Goal: Check status: Check status

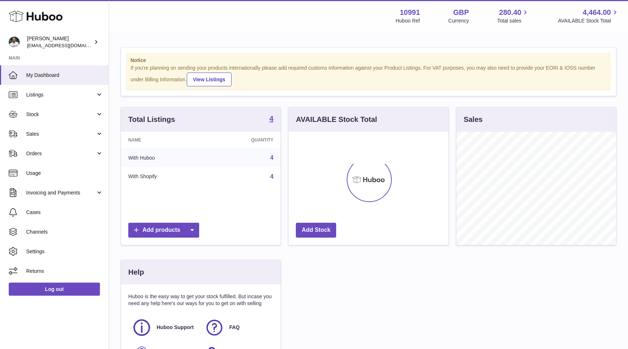
scroll to position [113, 159]
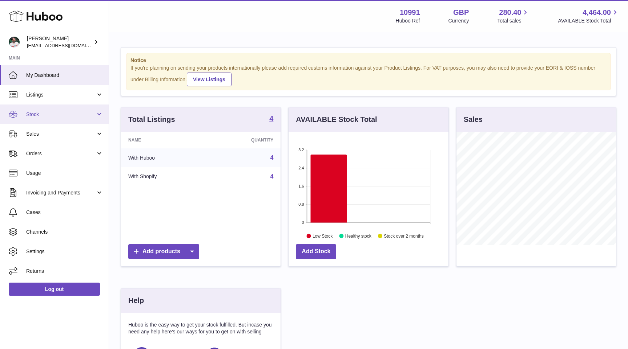
click at [63, 110] on link "Stock" at bounding box center [54, 115] width 109 height 20
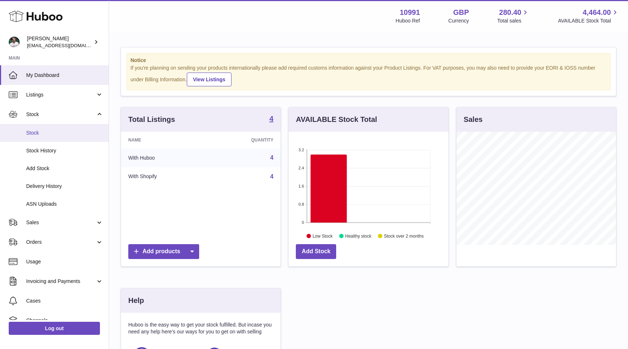
click at [54, 134] on span "Stock" at bounding box center [64, 133] width 77 height 7
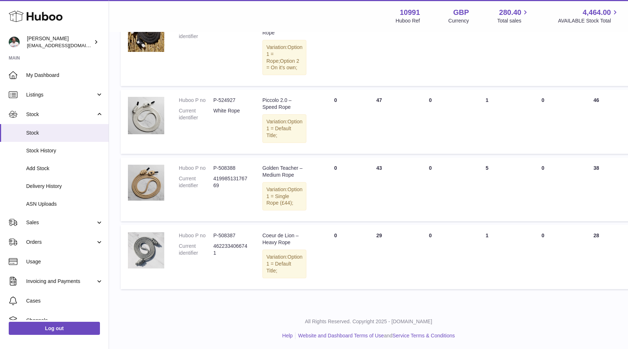
scroll to position [147, 0]
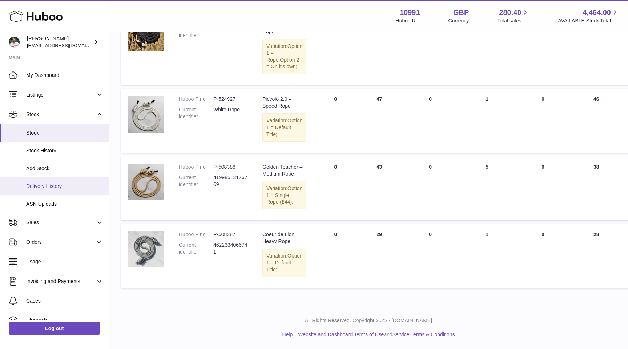
click at [48, 187] on span "Delivery History" at bounding box center [64, 186] width 77 height 7
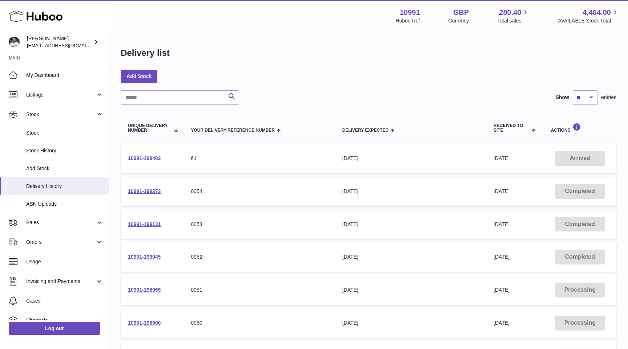
click at [141, 158] on link "10991-199402" at bounding box center [144, 158] width 33 height 6
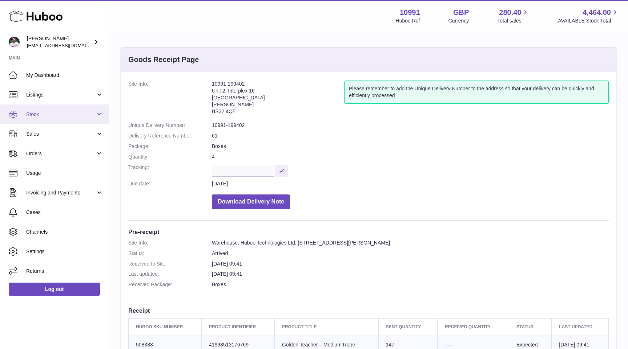
click at [89, 120] on link "Stock" at bounding box center [54, 115] width 109 height 20
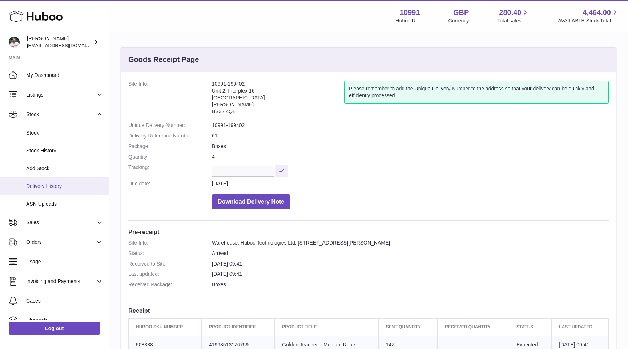
click at [59, 184] on span "Delivery History" at bounding box center [64, 186] width 77 height 7
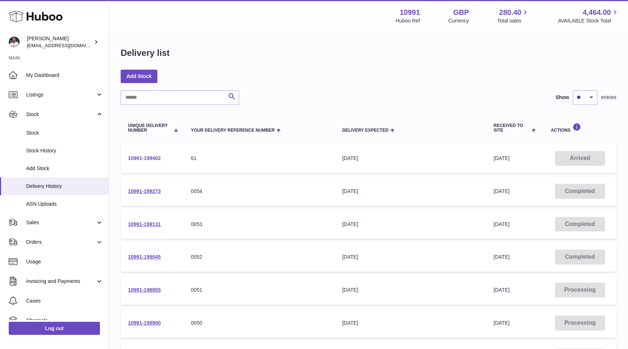
click at [150, 156] on link "10991-199402" at bounding box center [144, 158] width 33 height 6
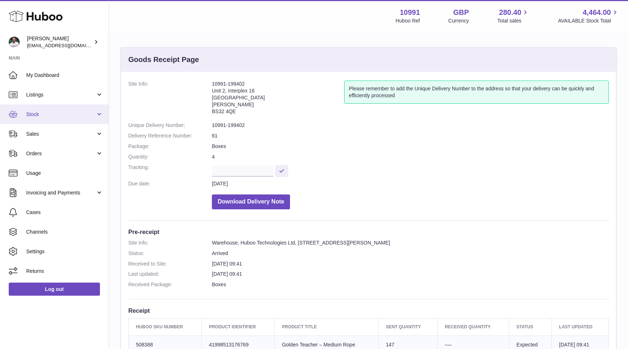
click at [59, 111] on span "Stock" at bounding box center [60, 114] width 69 height 7
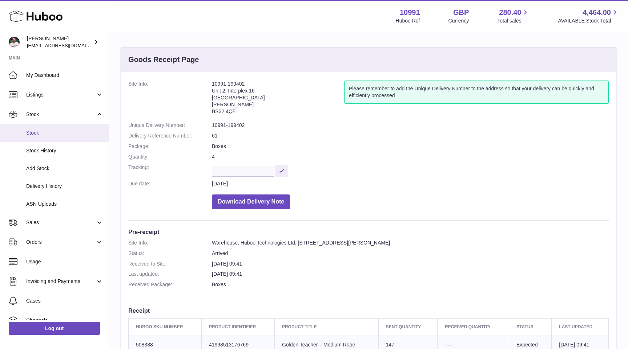
click at [43, 133] on span "Stock" at bounding box center [64, 133] width 77 height 7
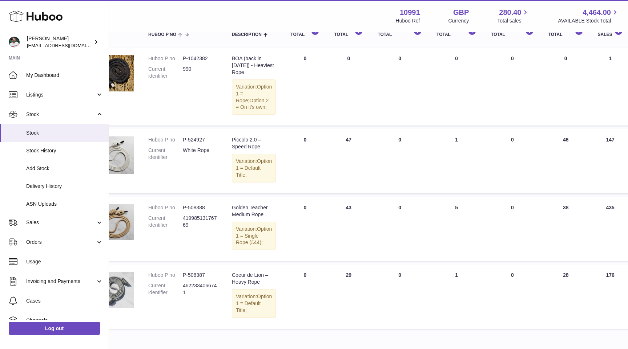
scroll to position [97, 0]
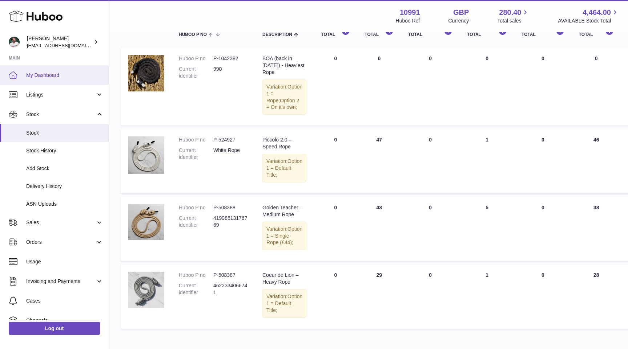
click at [48, 80] on link "My Dashboard" at bounding box center [54, 75] width 109 height 20
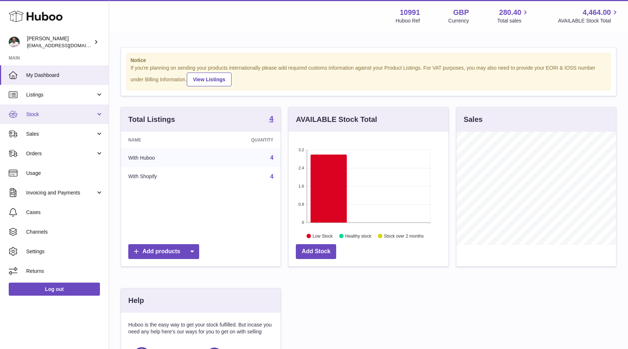
click at [35, 110] on link "Stock" at bounding box center [54, 115] width 109 height 20
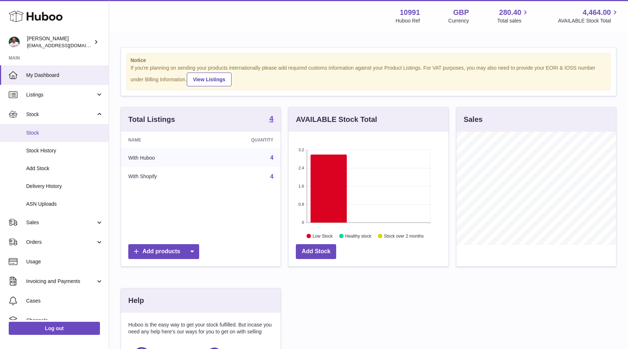
click at [35, 132] on span "Stock" at bounding box center [64, 133] width 77 height 7
